Goal: Find specific page/section: Find specific page/section

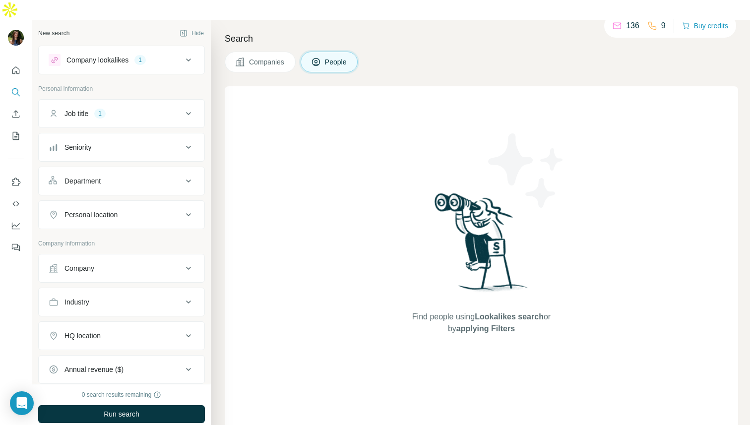
click at [153, 142] on div "Seniority" at bounding box center [116, 147] width 134 height 10
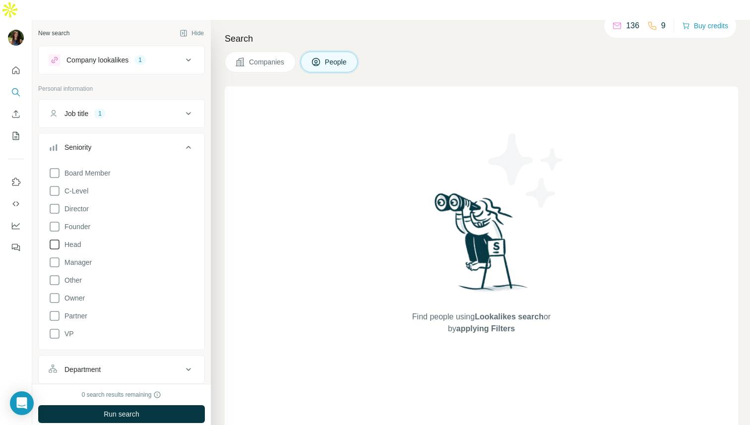
click at [54, 239] on icon at bounding box center [55, 245] width 12 height 12
click at [190, 141] on icon at bounding box center [189, 147] width 12 height 12
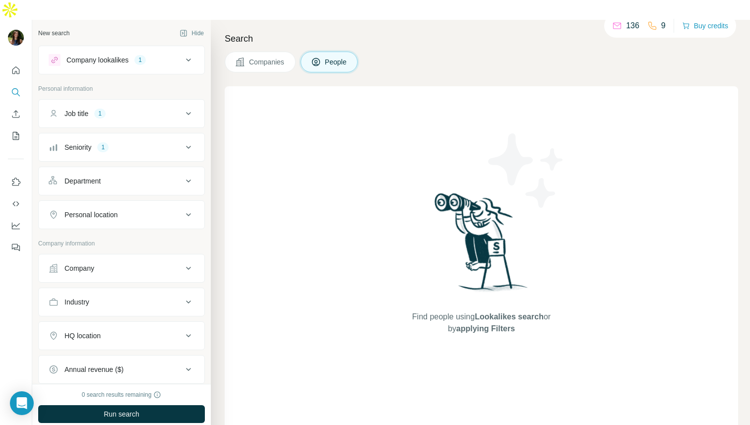
click at [174, 176] on div "Department" at bounding box center [116, 181] width 134 height 10
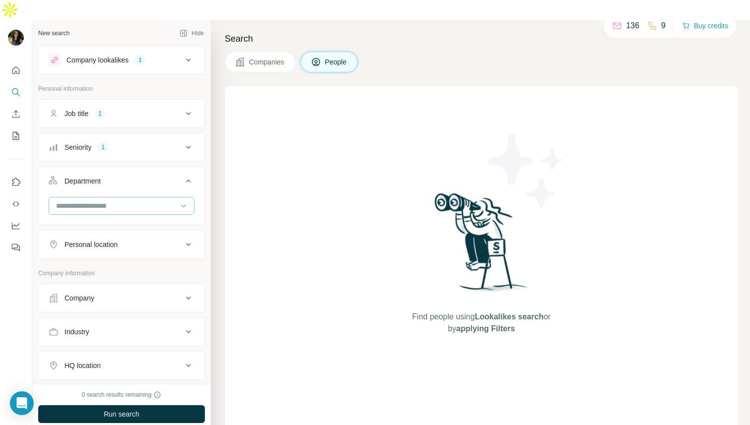
click at [125, 200] on input at bounding box center [116, 205] width 122 height 11
type input "*"
click at [193, 236] on div "Accounting and Finance Board Business Support Customer Relations Design Editori…" at bounding box center [122, 235] width 146 height 76
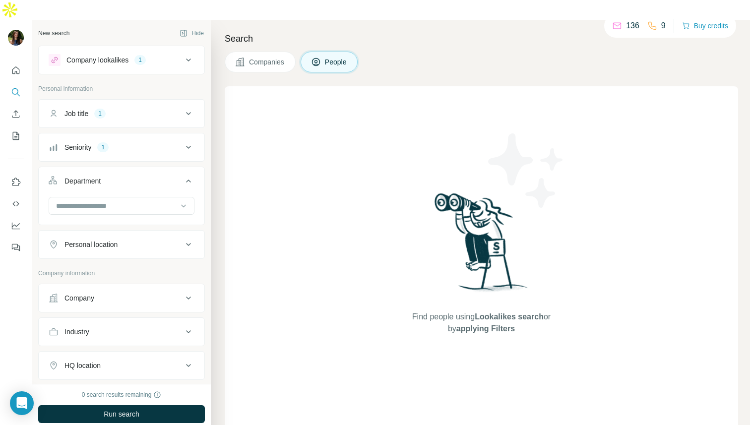
click at [223, 232] on div "Search Companies People Find people using Lookalikes search or by applying Filt…" at bounding box center [480, 232] width 539 height 425
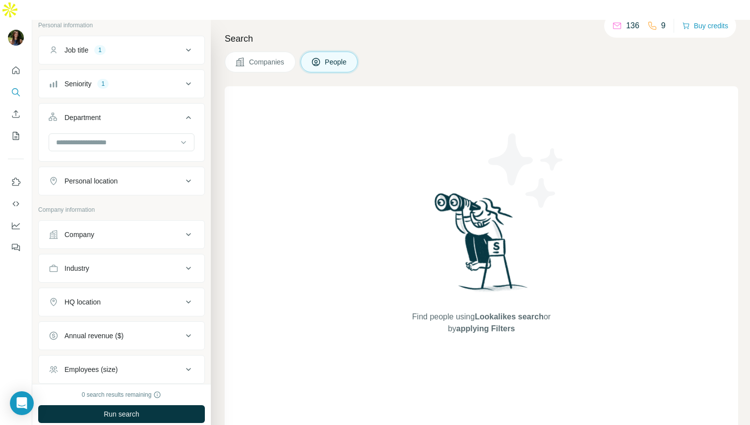
scroll to position [82, 0]
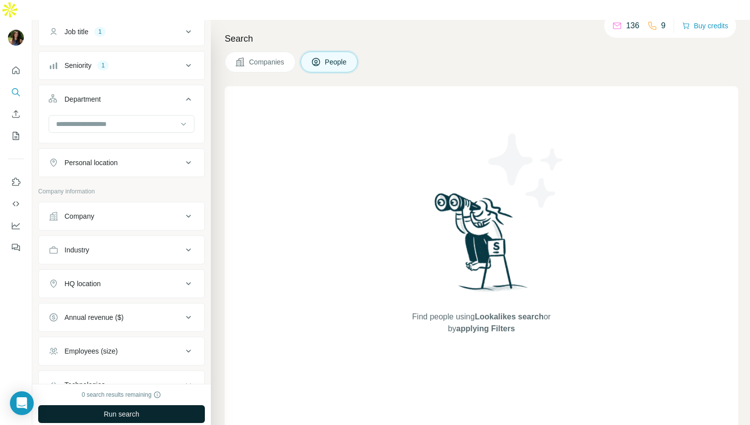
click at [122, 409] on span "Run search" at bounding box center [122, 414] width 36 height 10
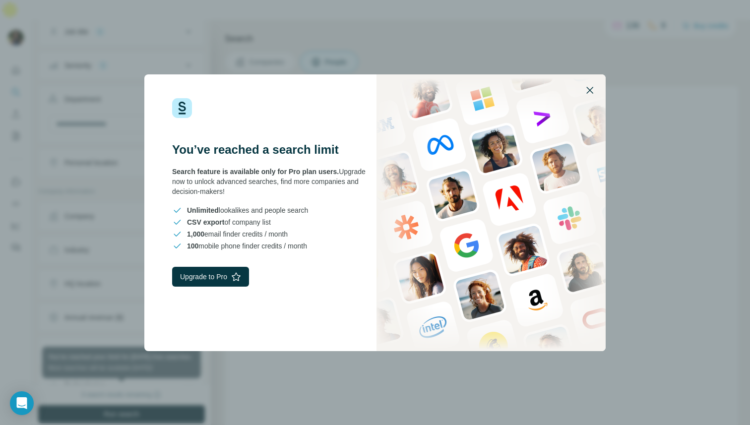
click at [589, 92] on icon "button" at bounding box center [590, 90] width 12 height 12
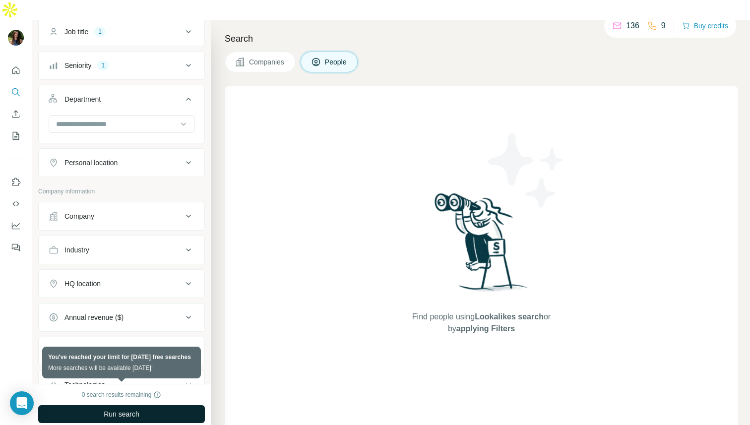
scroll to position [0, 0]
